Goal: Entertainment & Leisure: Consume media (video, audio)

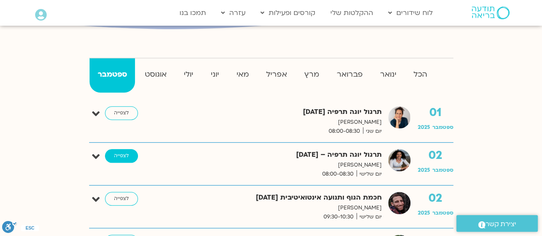
click at [117, 157] on link "לצפייה" at bounding box center [121, 156] width 33 height 14
